Goal: Transaction & Acquisition: Purchase product/service

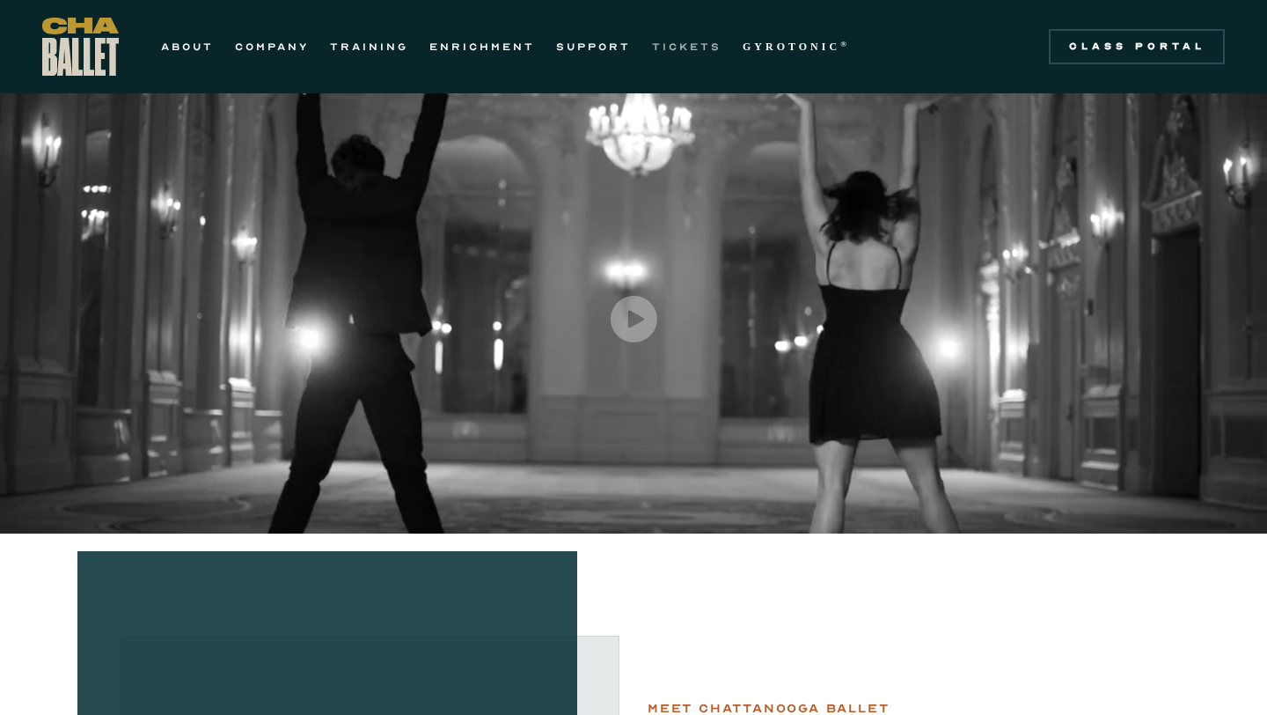
click at [718, 46] on link "TICKETS" at bounding box center [687, 46] width 70 height 21
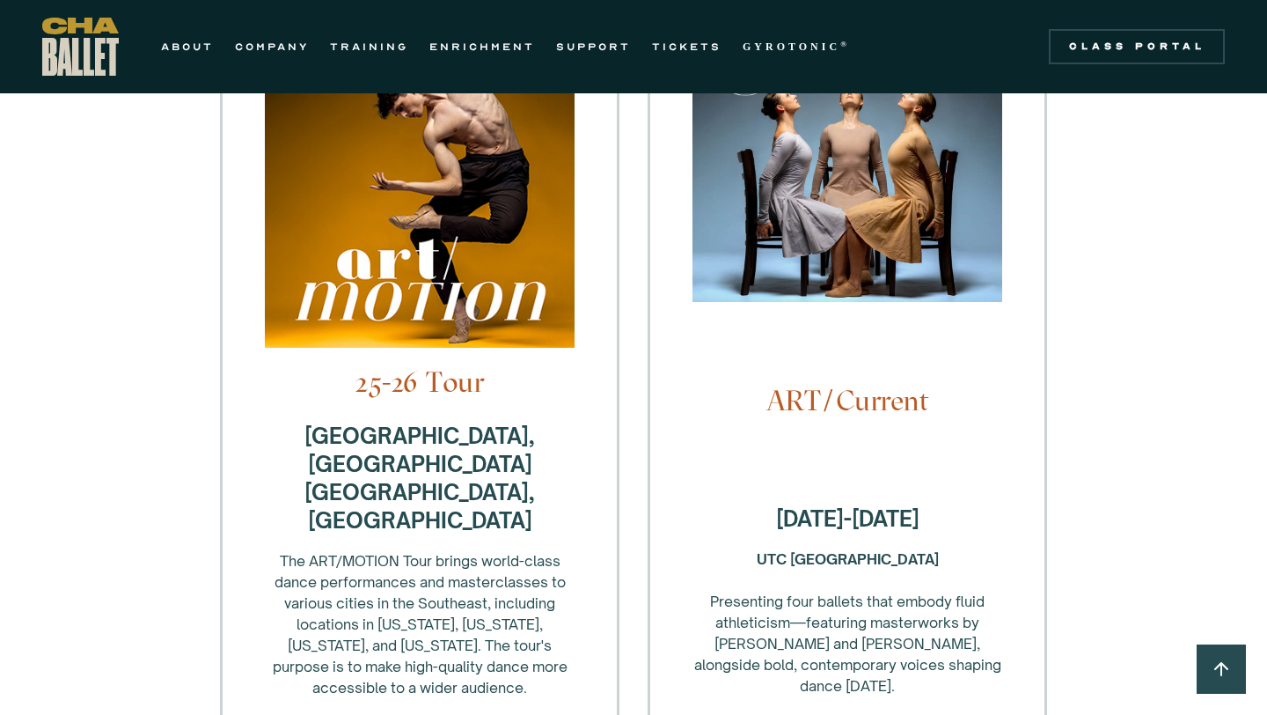
scroll to position [569, 0]
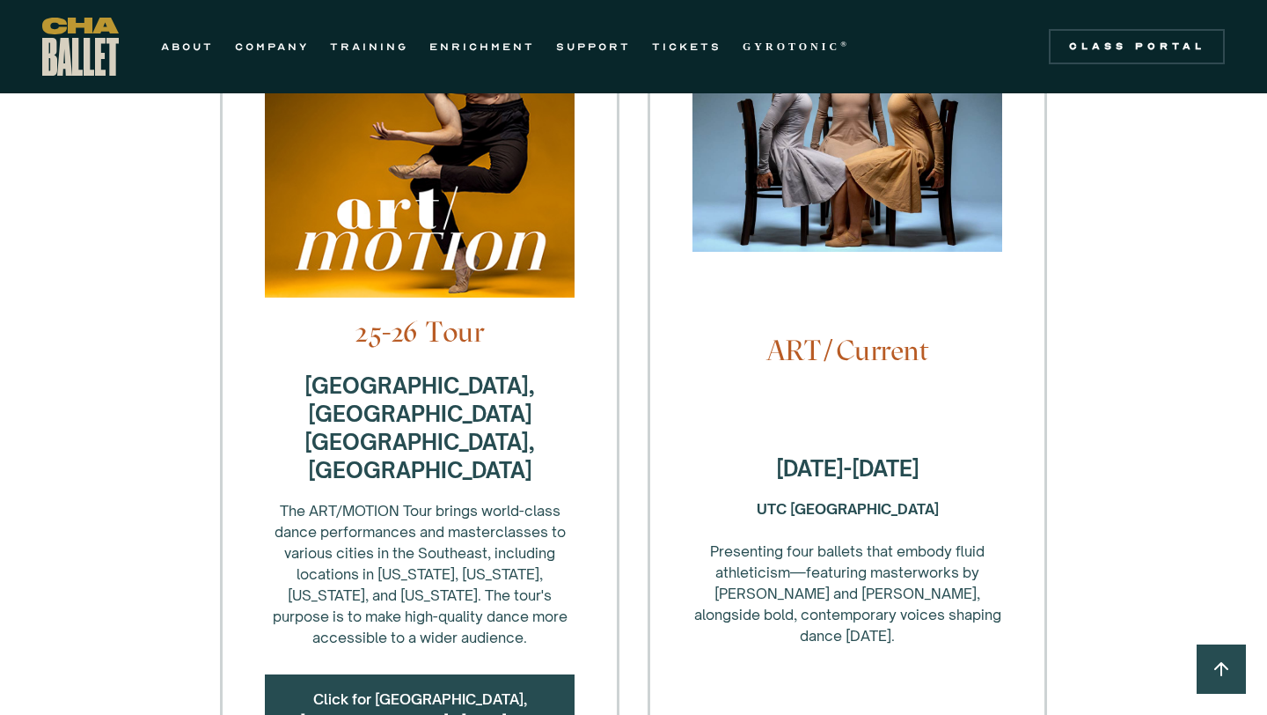
click at [900, 382] on div "ART/Current [DATE]-[DATE] UTC Fine Arts Center ‍ Presenting four ballets that e…" at bounding box center [848, 395] width 400 height 1061
click at [853, 177] on img at bounding box center [848, 105] width 310 height 327
click at [852, 455] on strong "[DATE]-[DATE]" at bounding box center [847, 468] width 143 height 26
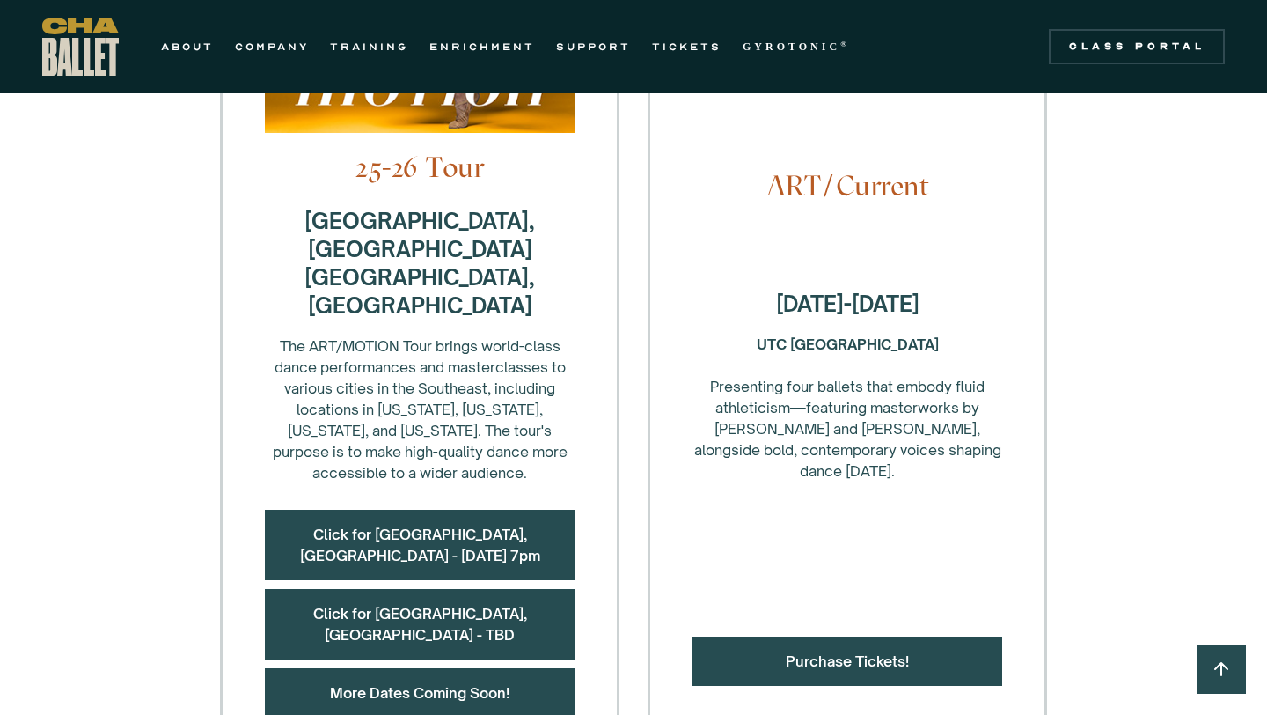
scroll to position [807, 0]
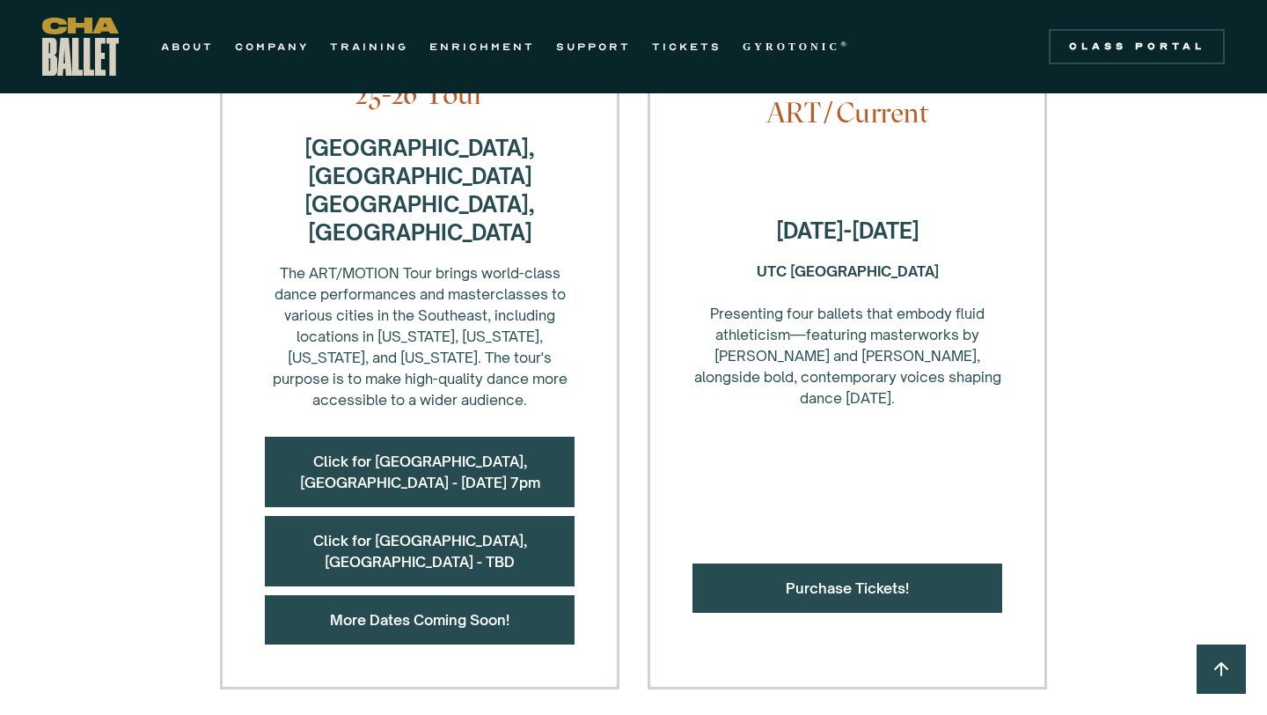
click at [852, 420] on div "ART/Current [DATE]-[DATE] UTC Fine Arts Center ‍ Presenting four ballets that e…" at bounding box center [848, 158] width 400 height 1061
click at [832, 563] on div "Purchase Tickets!" at bounding box center [848, 587] width 310 height 49
click at [827, 563] on div "Purchase Tickets!" at bounding box center [848, 587] width 310 height 49
click at [835, 579] on link "Purchase Tickets!" at bounding box center [847, 588] width 123 height 18
